Goal: Transaction & Acquisition: Book appointment/travel/reservation

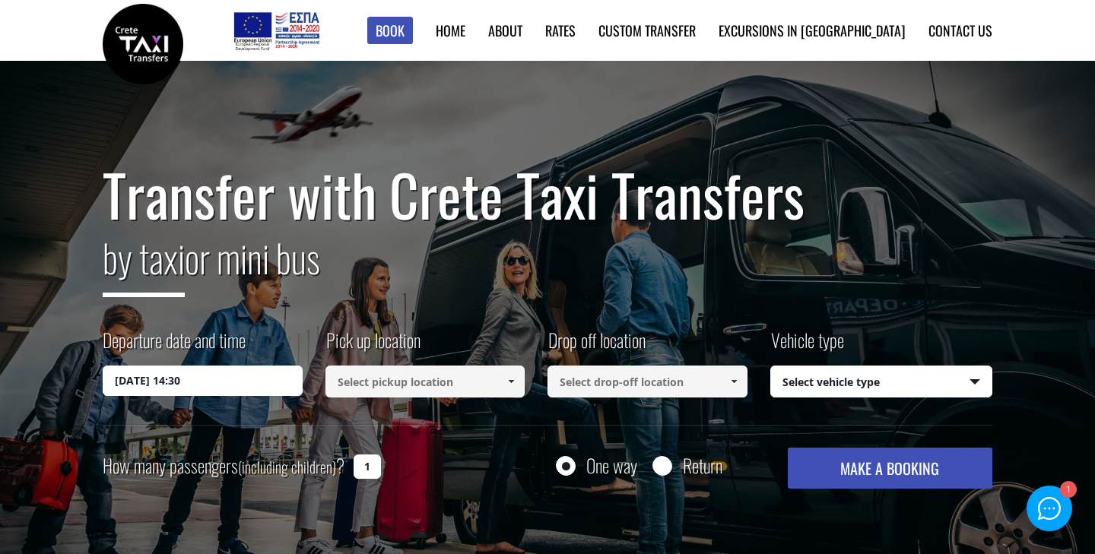
click at [127, 386] on input "27/08/2025 14:30" at bounding box center [203, 381] width 200 height 30
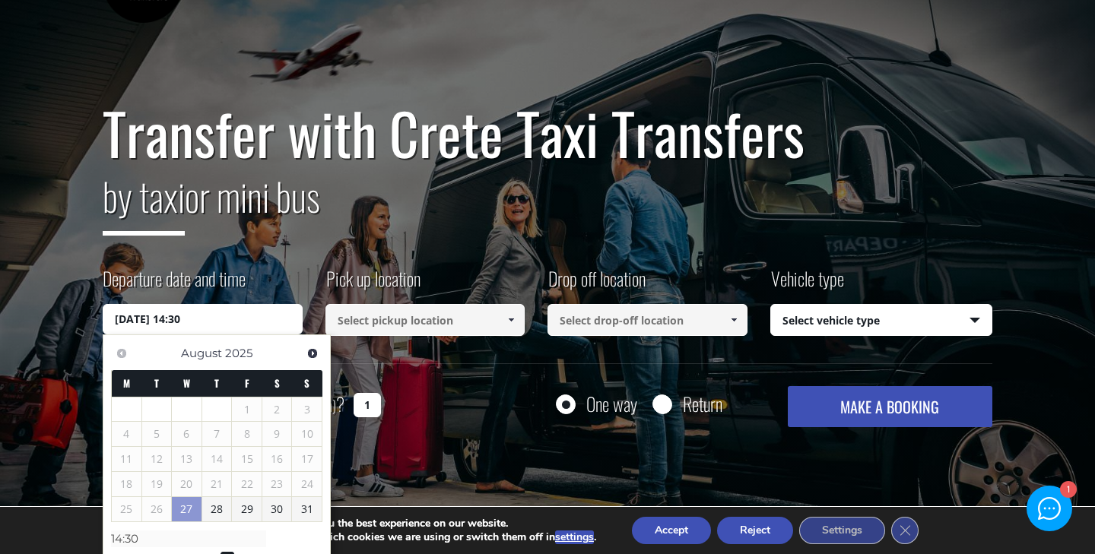
scroll to position [90, 0]
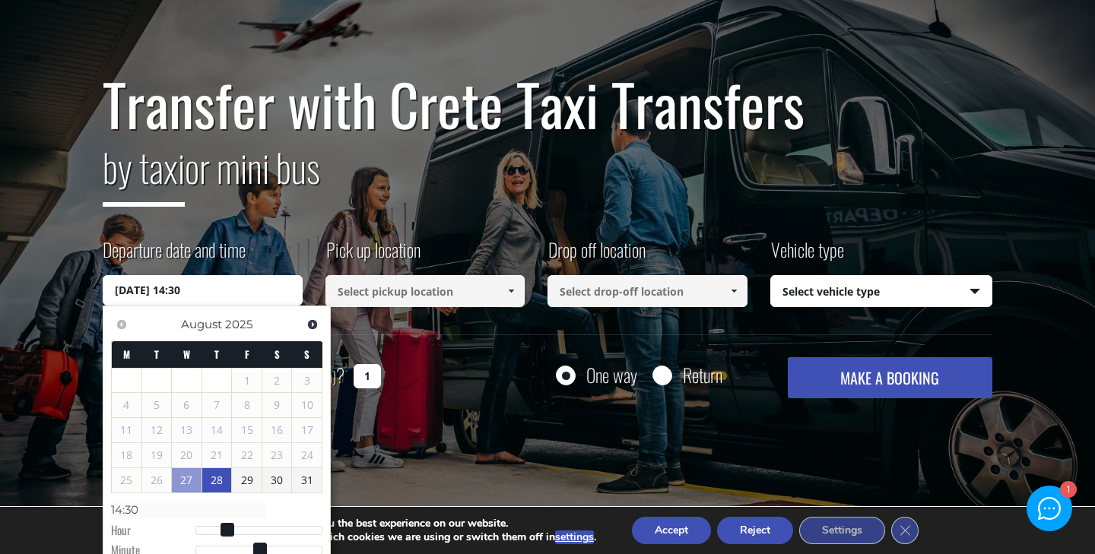
click at [217, 480] on link "28" at bounding box center [217, 480] width 30 height 24
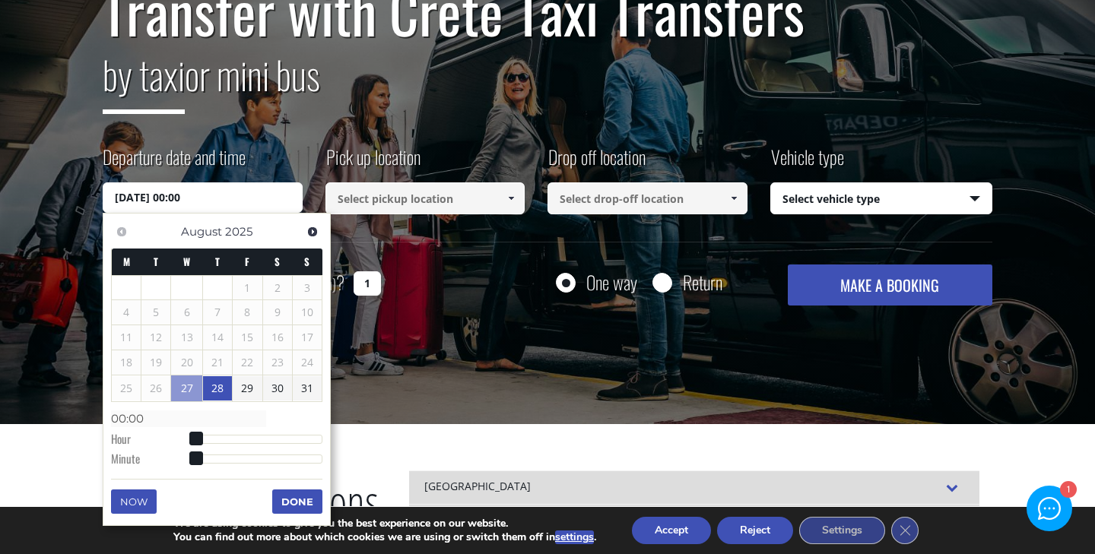
scroll to position [189, 0]
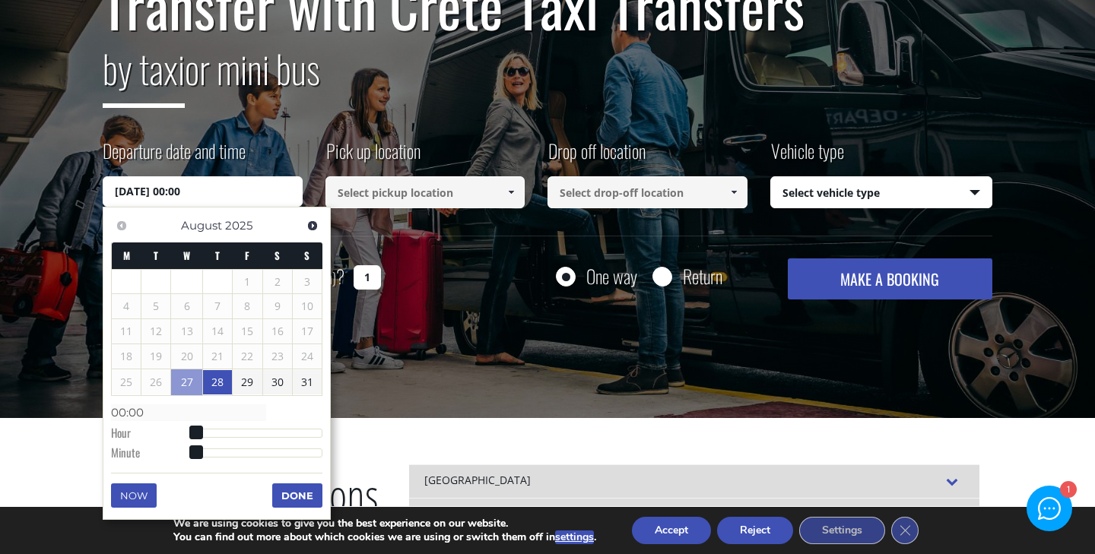
click at [198, 433] on span at bounding box center [196, 433] width 14 height 14
type input "28/08/2025 05:00"
type input "05:00"
click at [226, 435] on div at bounding box center [258, 433] width 127 height 9
click at [187, 192] on input "28/08/2025 05:00" at bounding box center [203, 191] width 200 height 30
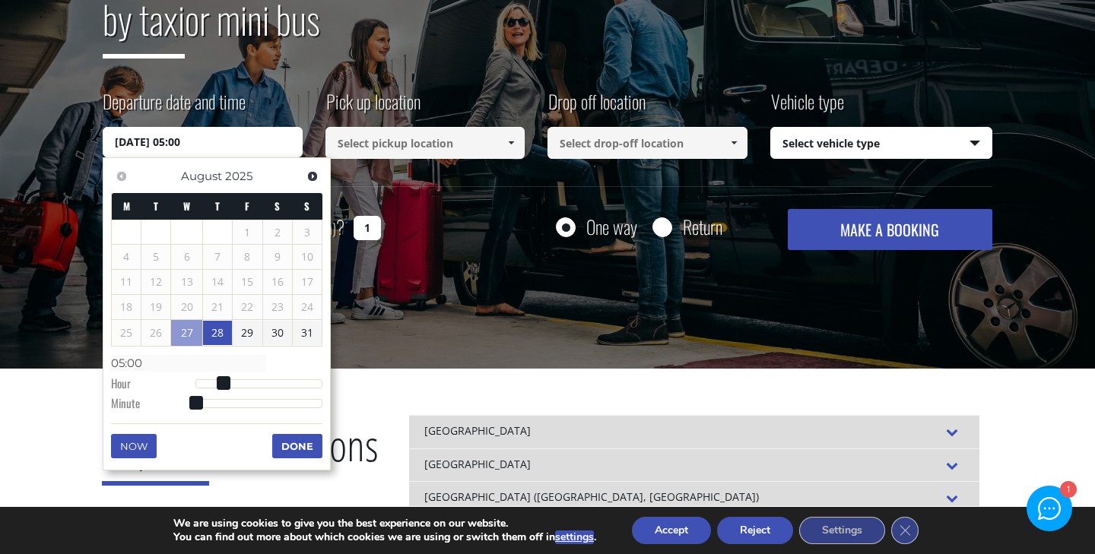
scroll to position [241, 0]
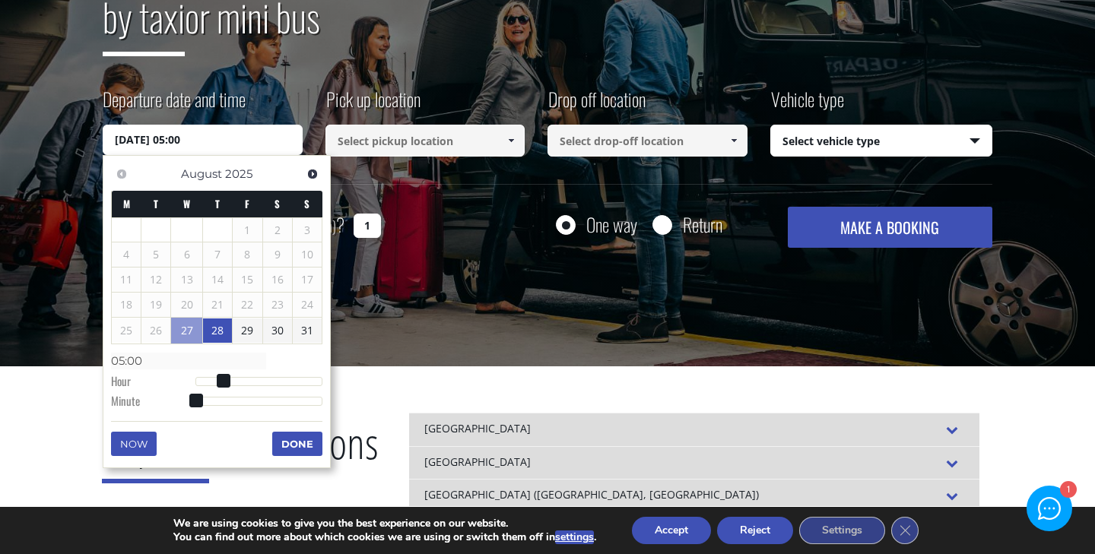
click at [221, 321] on link "28" at bounding box center [217, 331] width 29 height 24
type input "[DATE] 00:00"
click at [122, 382] on dt "Hour" at bounding box center [153, 383] width 84 height 20
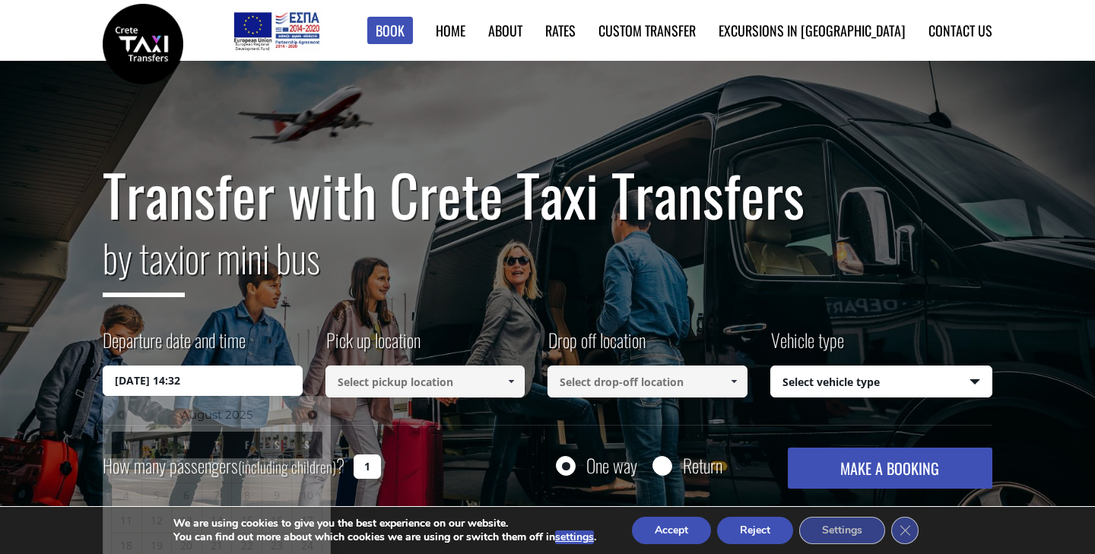
click at [122, 386] on input "[DATE] 14:32" at bounding box center [203, 381] width 200 height 30
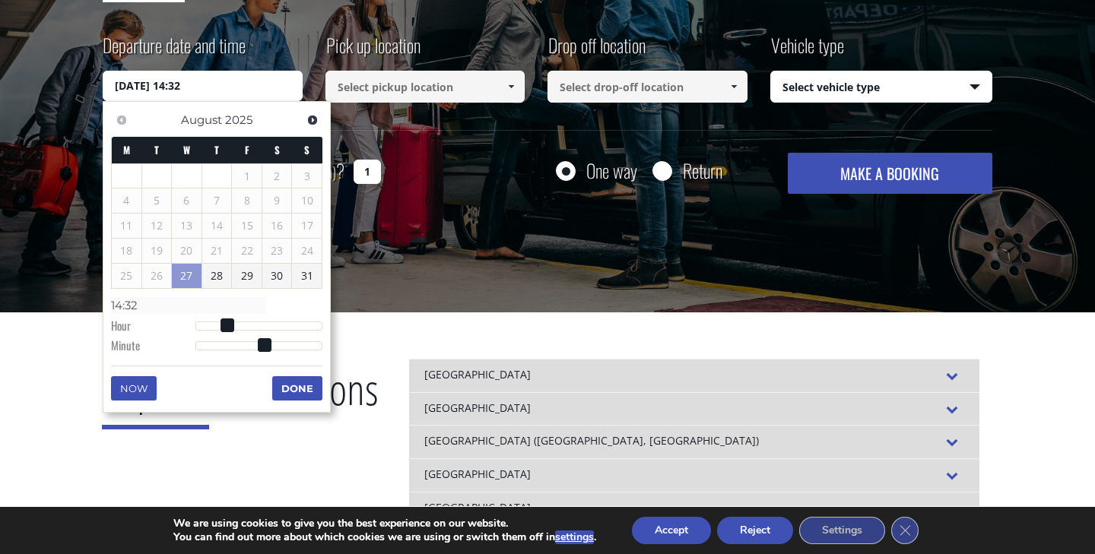
scroll to position [297, 0]
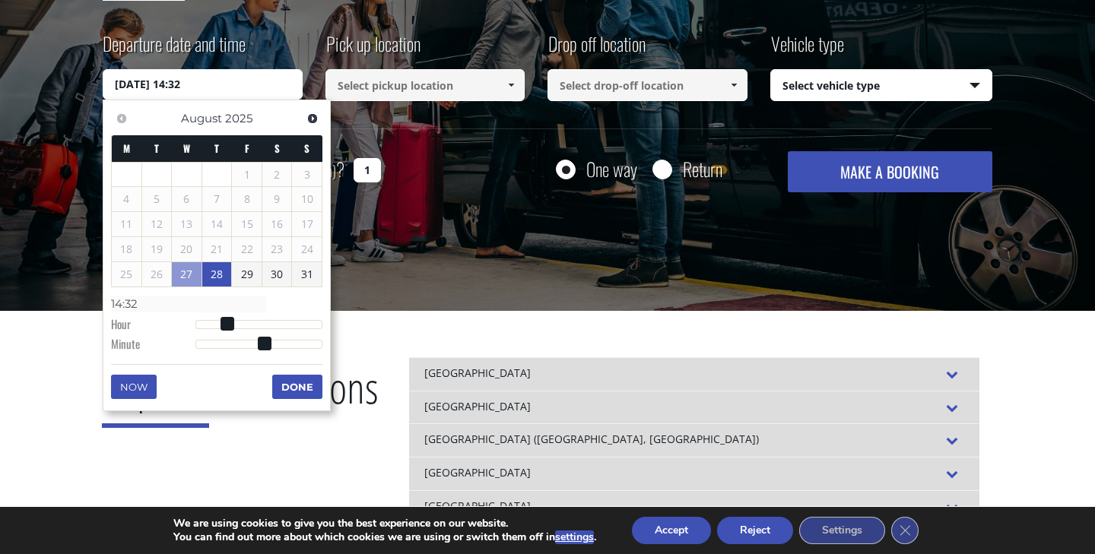
click at [208, 270] on link "28" at bounding box center [217, 274] width 30 height 24
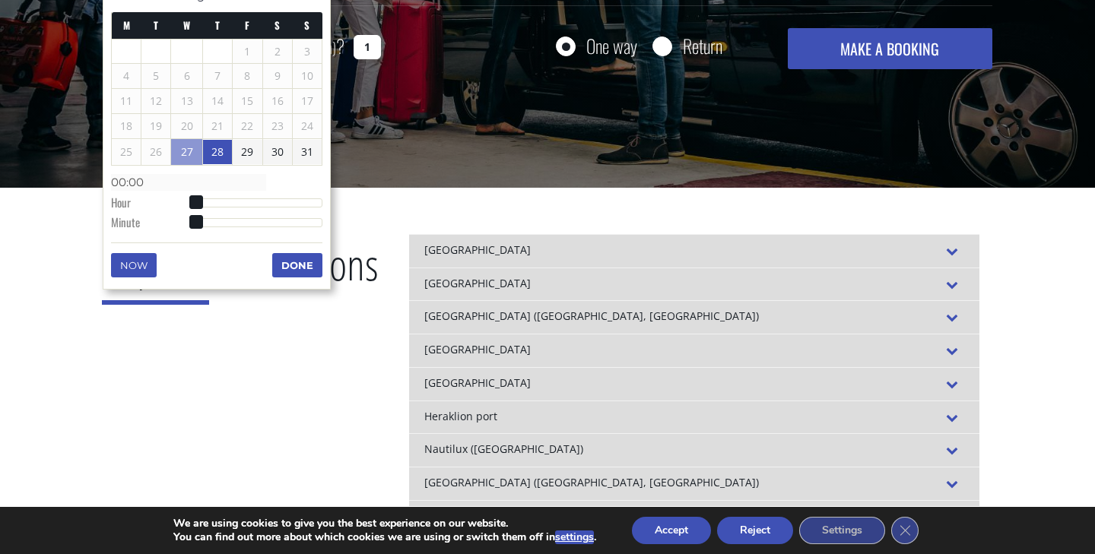
scroll to position [414, 0]
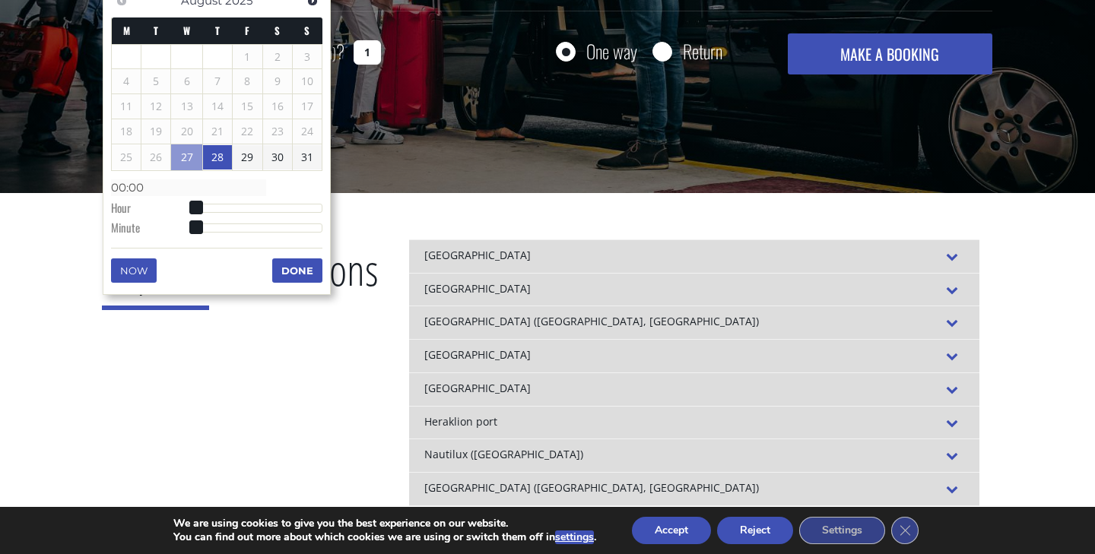
type input "[DATE] 03:00"
type input "03:00"
click at [213, 207] on div at bounding box center [258, 208] width 127 height 9
type input "[DATE] 22:00"
type input "22:00"
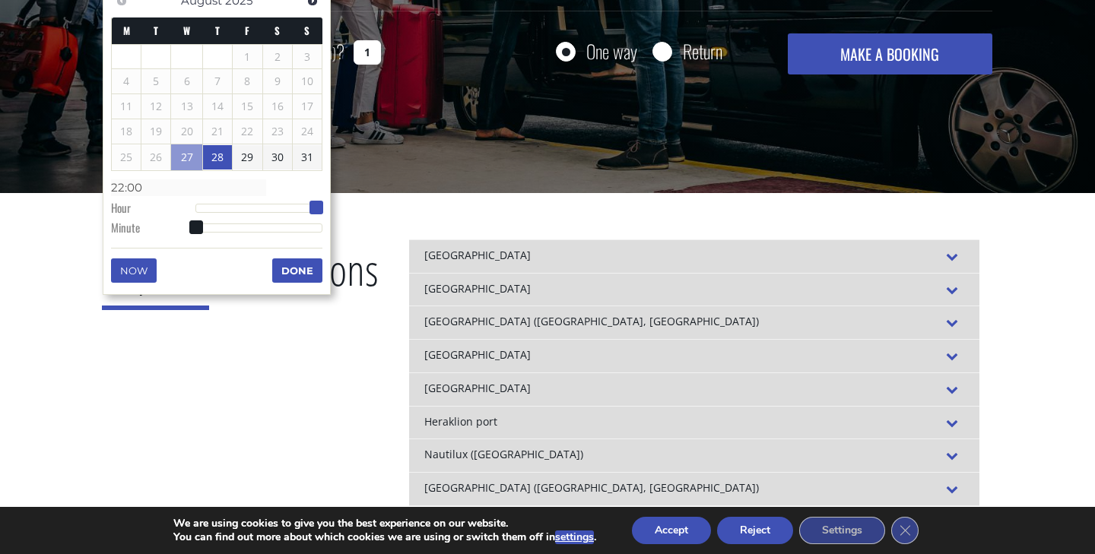
click at [315, 206] on div at bounding box center [258, 208] width 127 height 9
type input "[DATE] 14:00"
type input "14:00"
click at [275, 206] on div at bounding box center [258, 208] width 127 height 9
type input "[DATE] 14:11"
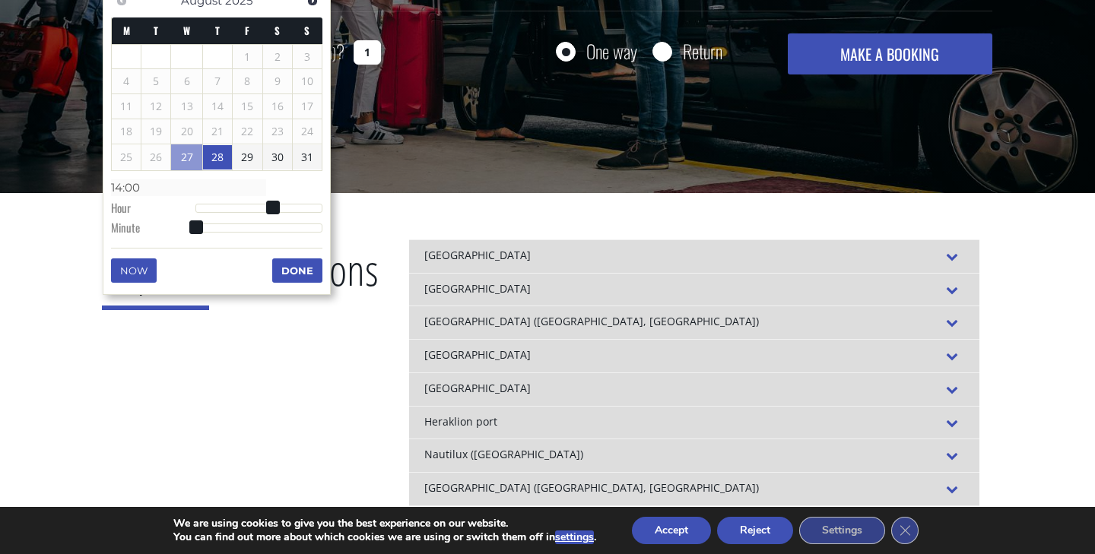
type input "14:11"
click at [218, 227] on div at bounding box center [258, 228] width 127 height 9
type input "[DATE] 14:16"
type input "14:16"
click at [230, 227] on div at bounding box center [258, 228] width 127 height 9
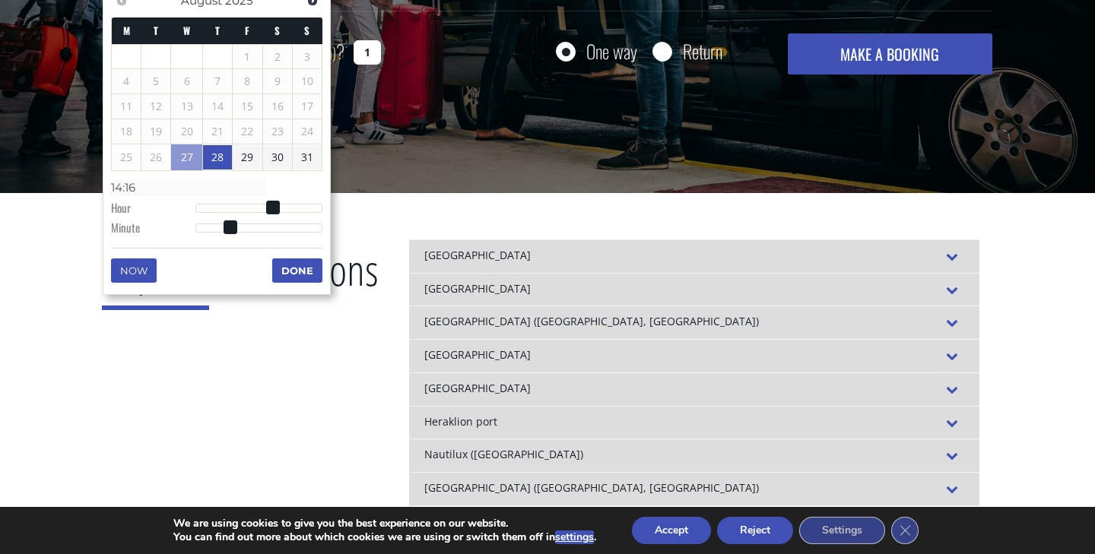
click at [226, 227] on span at bounding box center [231, 228] width 14 height 14
type input "[DATE] 14:12"
type input "14:12"
click at [222, 228] on div at bounding box center [258, 228] width 127 height 9
click at [226, 228] on span at bounding box center [222, 228] width 14 height 14
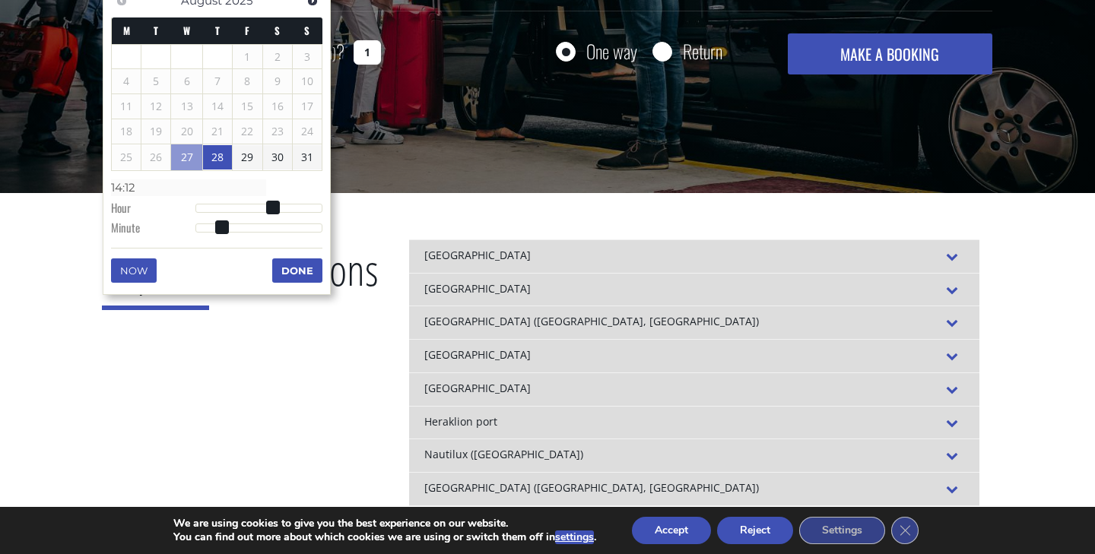
type input "[DATE] 14:15"
type input "14:15"
click at [229, 228] on div at bounding box center [258, 228] width 127 height 9
click at [294, 267] on button "Done" at bounding box center [297, 271] width 50 height 24
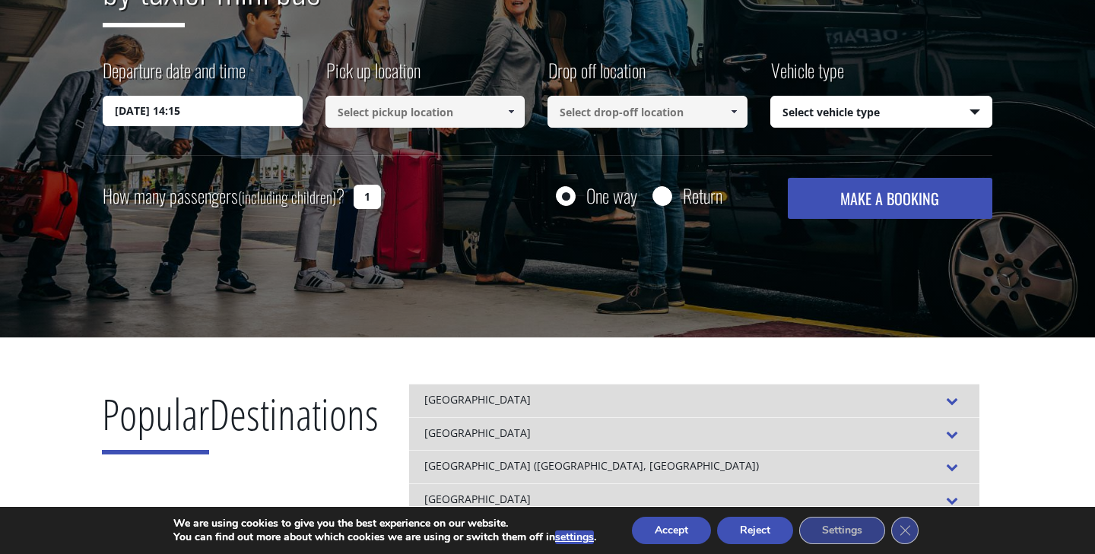
scroll to position [262, 0]
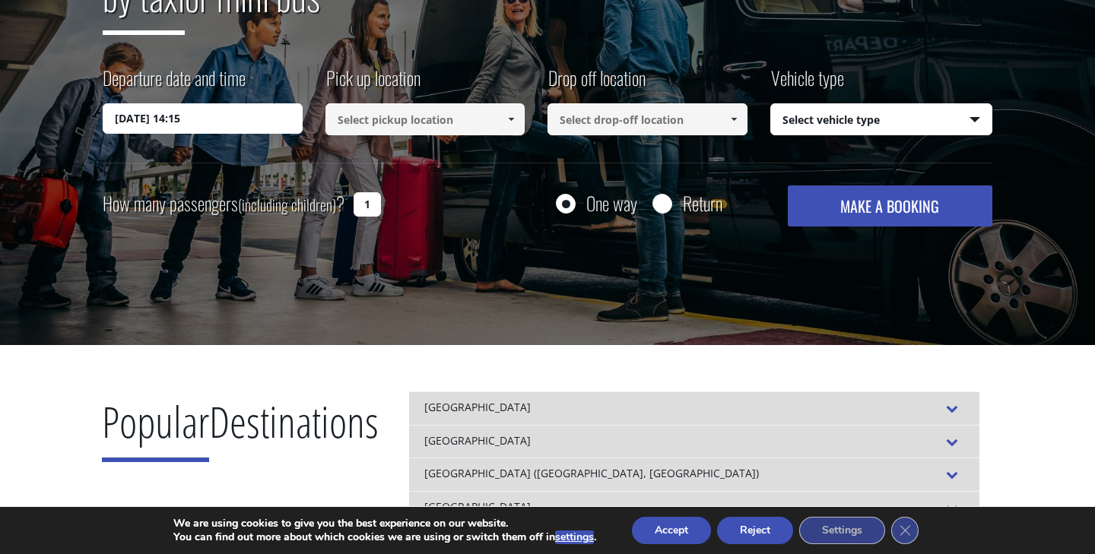
click at [507, 116] on span at bounding box center [511, 119] width 12 height 12
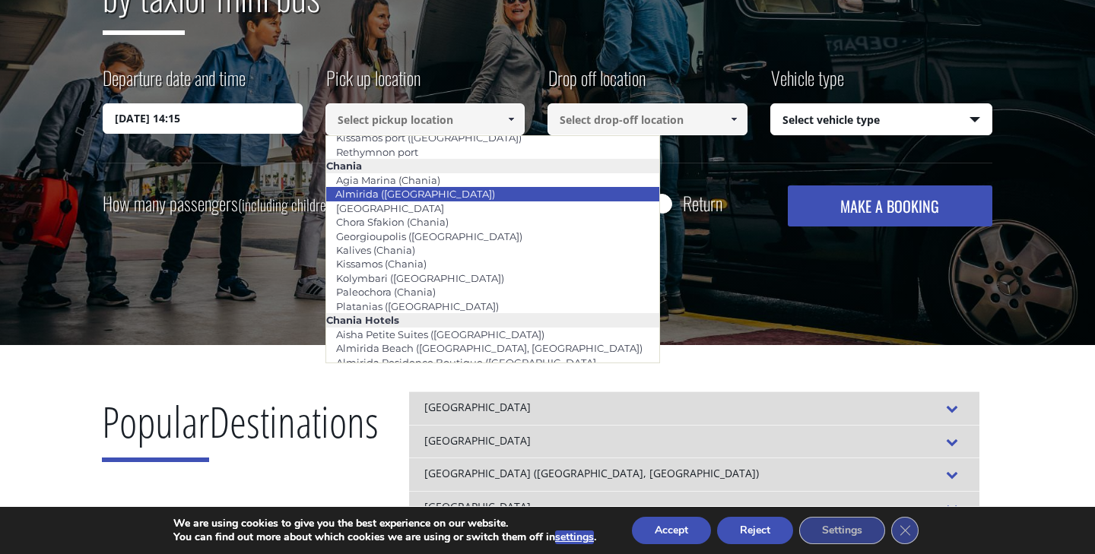
scroll to position [0, 0]
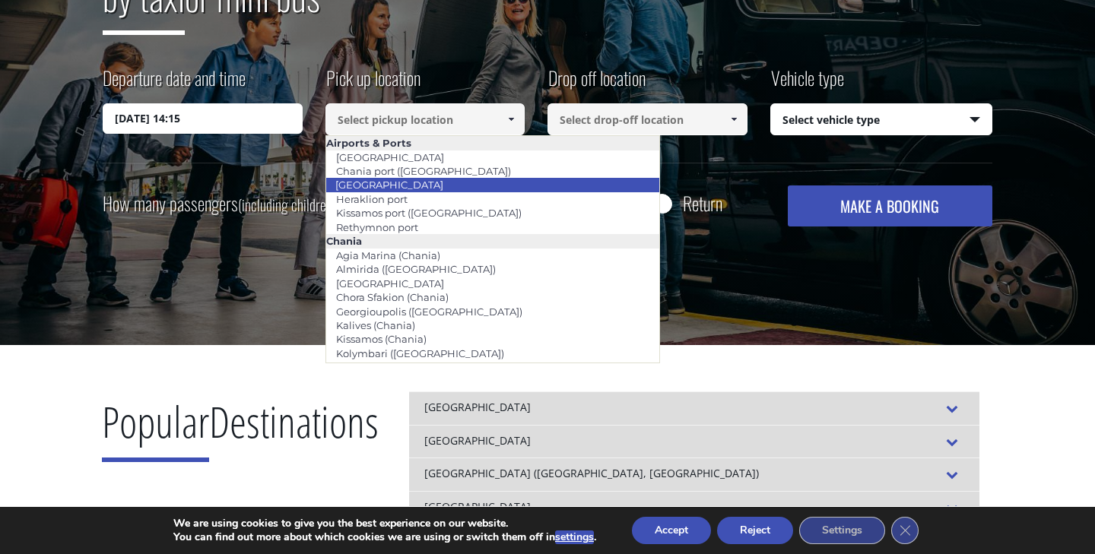
click at [415, 185] on link "[GEOGRAPHIC_DATA]" at bounding box center [389, 184] width 128 height 21
type input "[GEOGRAPHIC_DATA]"
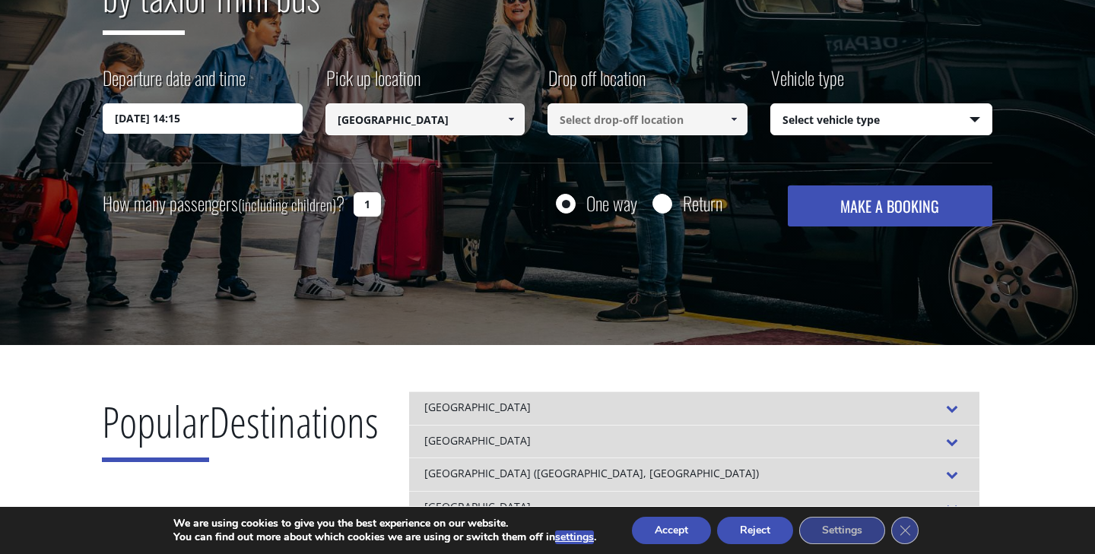
click at [734, 117] on span at bounding box center [734, 119] width 12 height 12
type input "[GEOGRAPHIC_DATA] [GEOGRAPHIC_DATA]"
select select "540"
click option "Taxi (4 passengers) Mercedes E Class" at bounding box center [0, 0] width 0 height 0
click at [907, 211] on button "MAKE A BOOKING" at bounding box center [890, 206] width 205 height 41
